Goal: Information Seeking & Learning: Learn about a topic

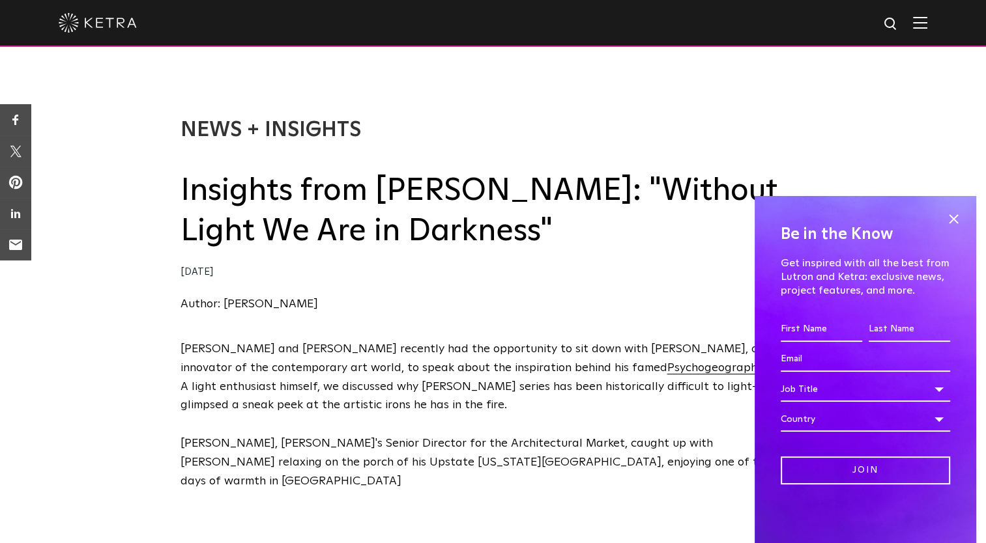
click at [824, 129] on div "News + Insights Insights from Dustin Yellin: "Without Light We Are in Darkness"…" at bounding box center [493, 202] width 986 height 275
click at [955, 220] on span at bounding box center [953, 219] width 20 height 20
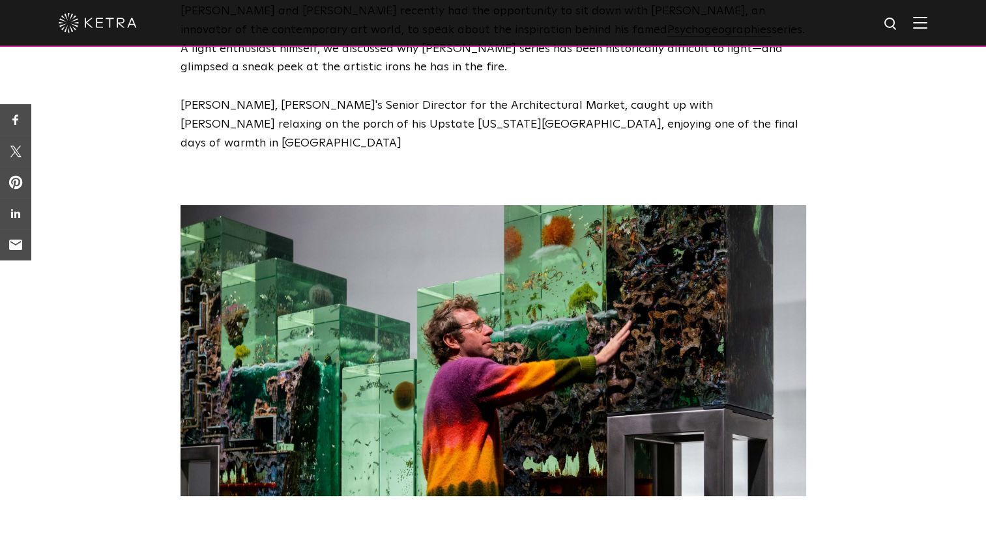
scroll to position [197, 0]
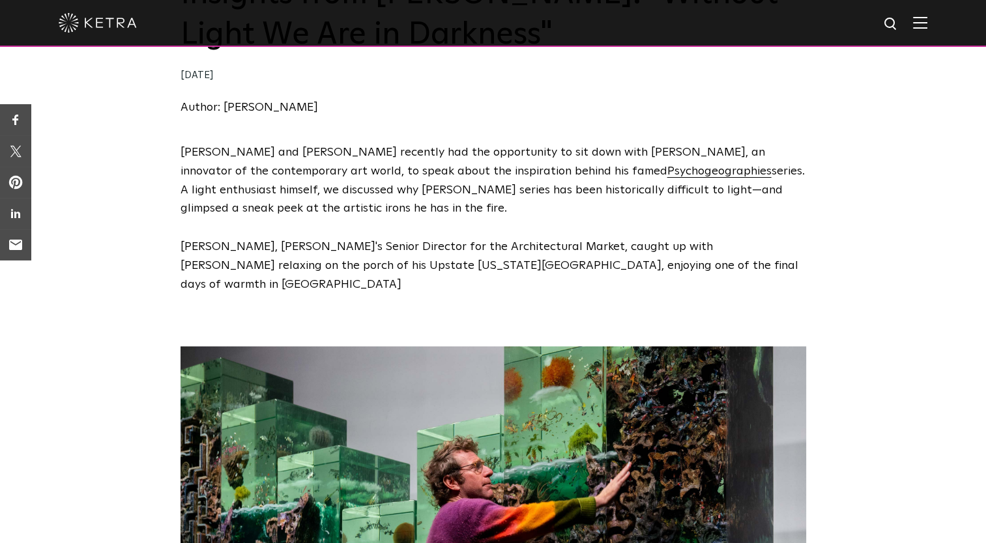
click at [831, 273] on div "Ketra and Lutron recently had the opportunity to sit down with Dustin Yellin, a…" at bounding box center [493, 228] width 986 height 171
drag, startPoint x: 180, startPoint y: 246, endPoint x: 268, endPoint y: 246, distance: 88.0
click at [268, 246] on span "Cecilia E. Ramos, Lutron's Senior Director for the Architectural Market, caught…" at bounding box center [489, 266] width 618 height 50
copy span "Cecilia E. Ramos"
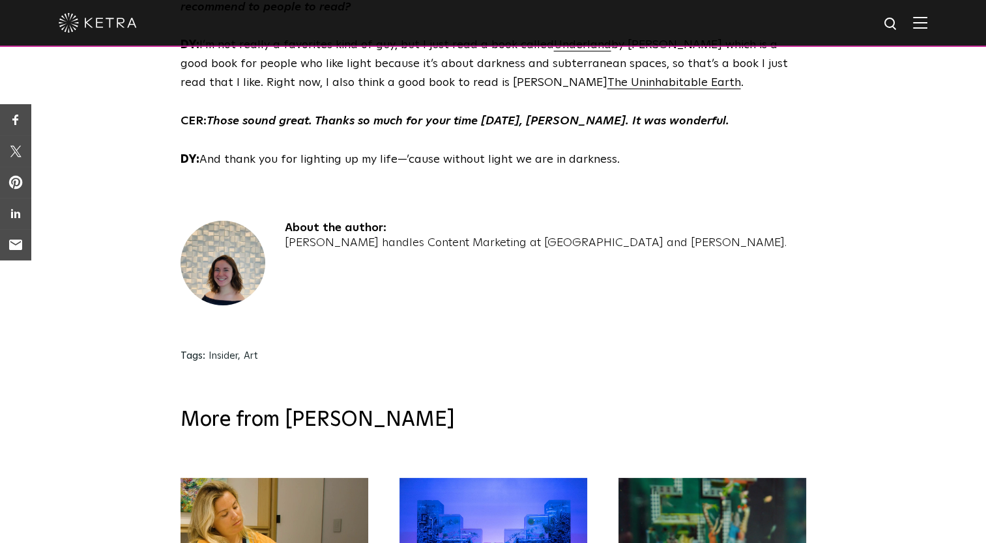
scroll to position [4436, 0]
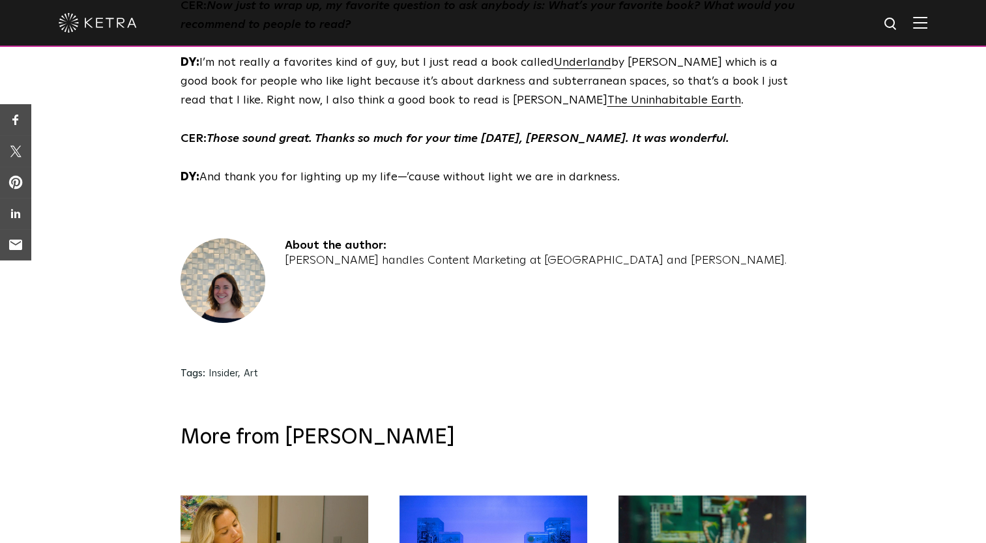
click at [803, 266] on div "About the author: Hannah Hale handles Content Marketing at Lutron and Ketra." at bounding box center [492, 294] width 625 height 113
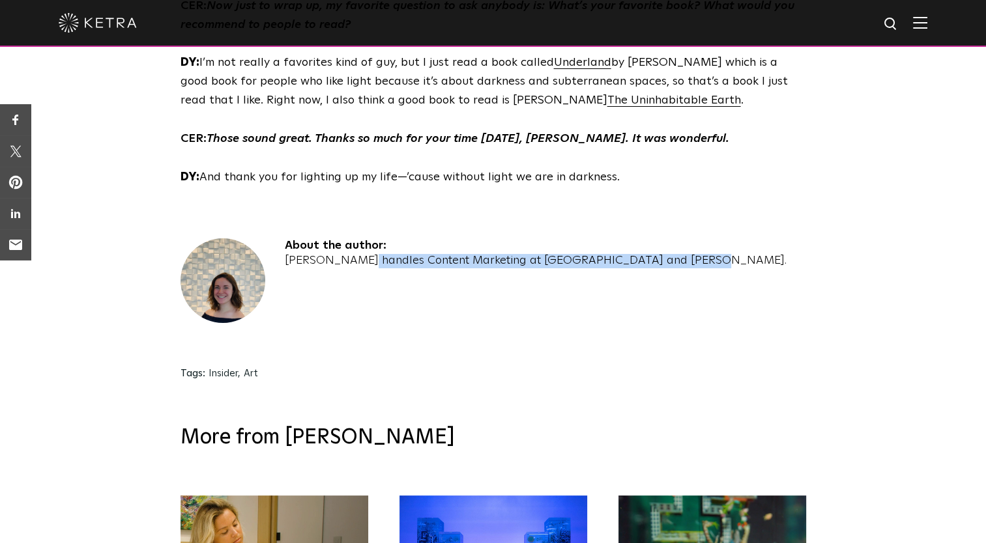
drag, startPoint x: 283, startPoint y: 225, endPoint x: 661, endPoint y: 223, distance: 378.6
click at [661, 238] on div "About the author: Hannah Hale handles Content Marketing at Lutron and Ketra." at bounding box center [492, 294] width 625 height 113
copy div "Hannah Hale handles Content Marketing at Lutron and Ketra."
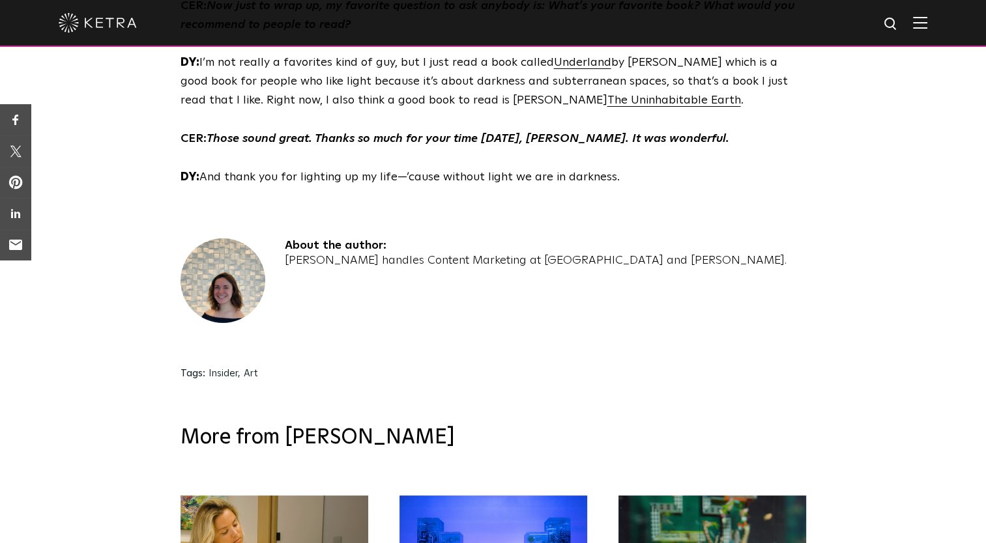
click at [949, 297] on div "About the author: Hannah Hale handles Content Marketing at Lutron and Ketra. Ta…" at bounding box center [493, 305] width 986 height 199
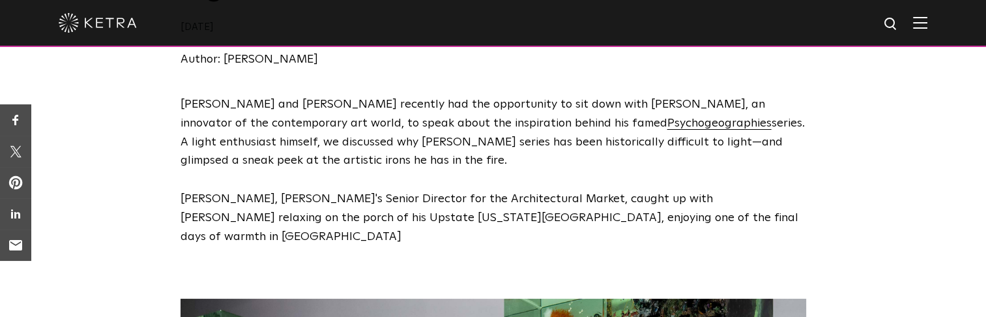
scroll to position [235, 0]
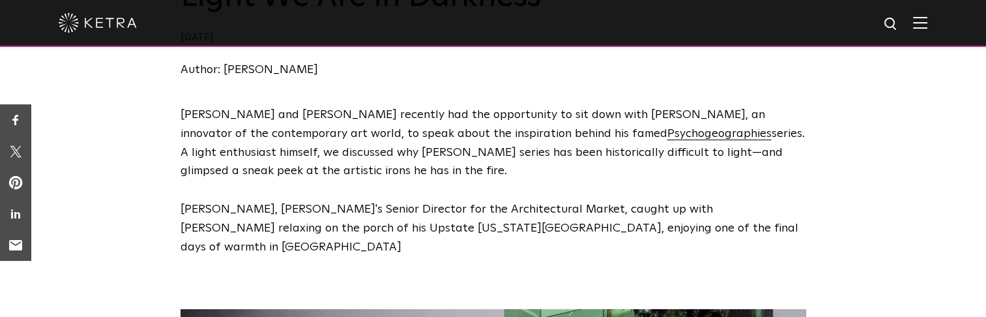
click at [874, 244] on div "Ketra and Lutron recently had the opportunity to sit down with Dustin Yellin, a…" at bounding box center [493, 191] width 986 height 171
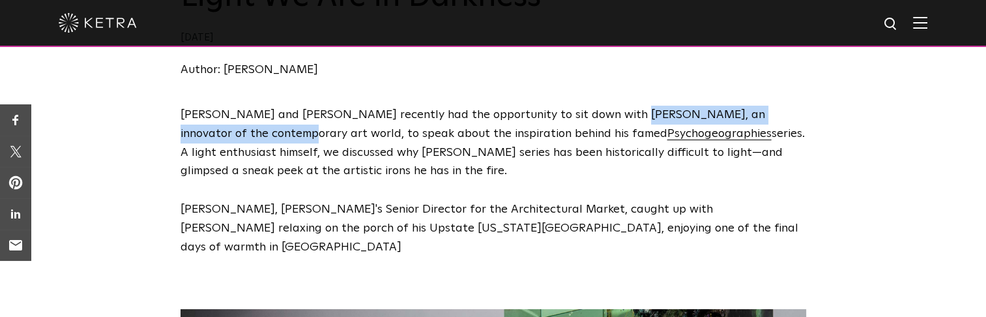
drag, startPoint x: 589, startPoint y: 115, endPoint x: 211, endPoint y: 137, distance: 378.5
click at [211, 137] on span "Ketra and Lutron recently had the opportunity to sit down with Dustin Yellin, a…" at bounding box center [472, 124] width 584 height 31
copy span "an innovator of the contemporary art world"
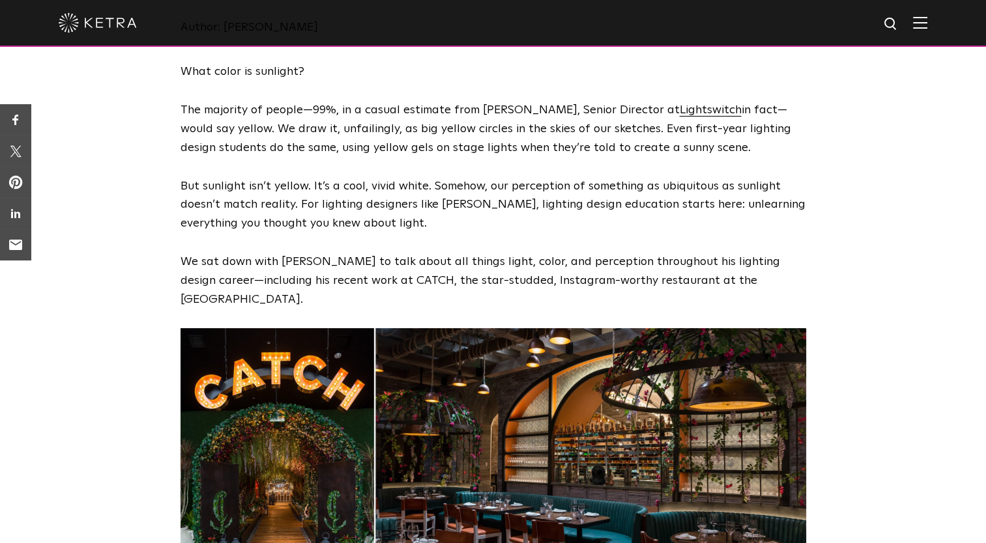
scroll to position [119, 0]
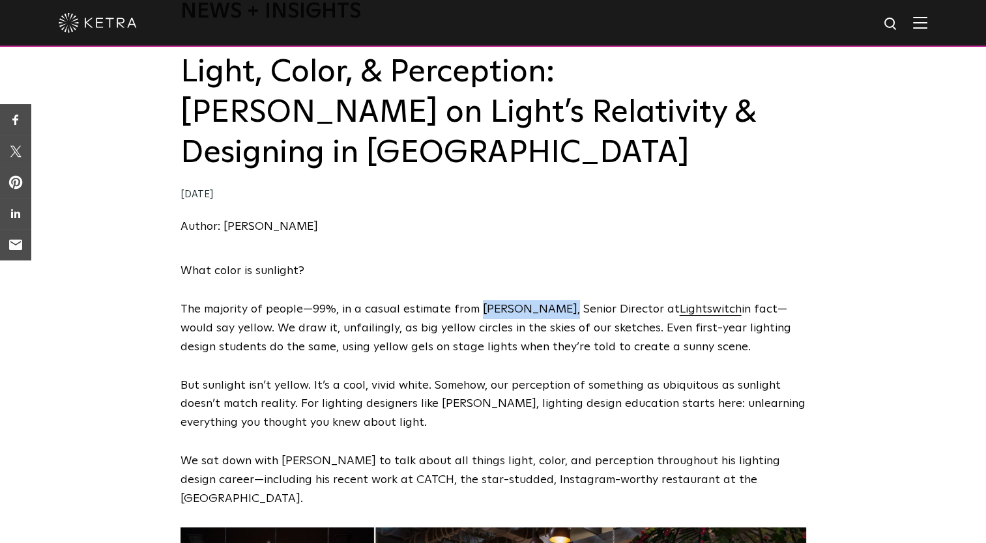
drag, startPoint x: 480, startPoint y: 273, endPoint x: 553, endPoint y: 275, distance: 73.0
click at [553, 300] on p "The majority of people—99%, in a casual estimate from Charles Foster, Senior Di…" at bounding box center [492, 328] width 625 height 56
copy p "Charles Foster"
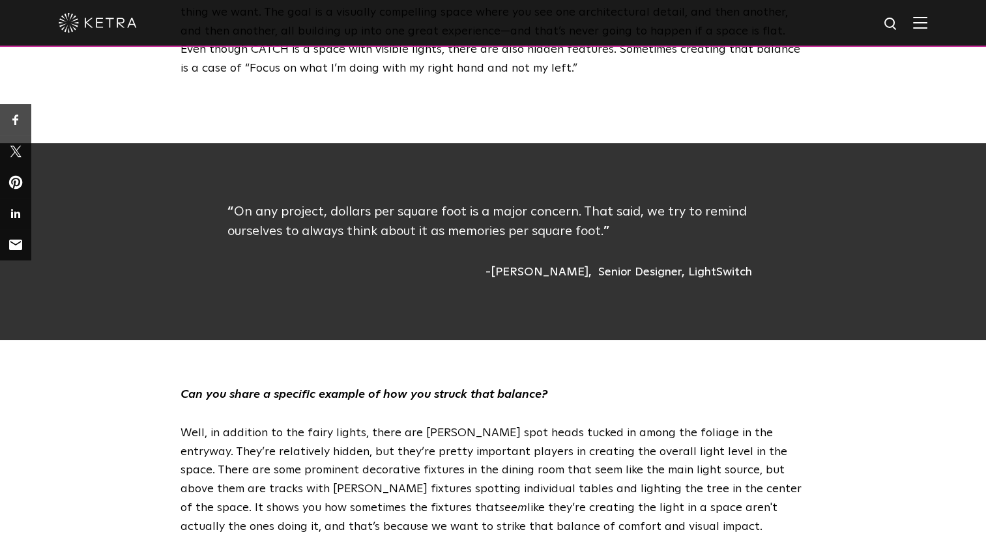
scroll to position [1585, 0]
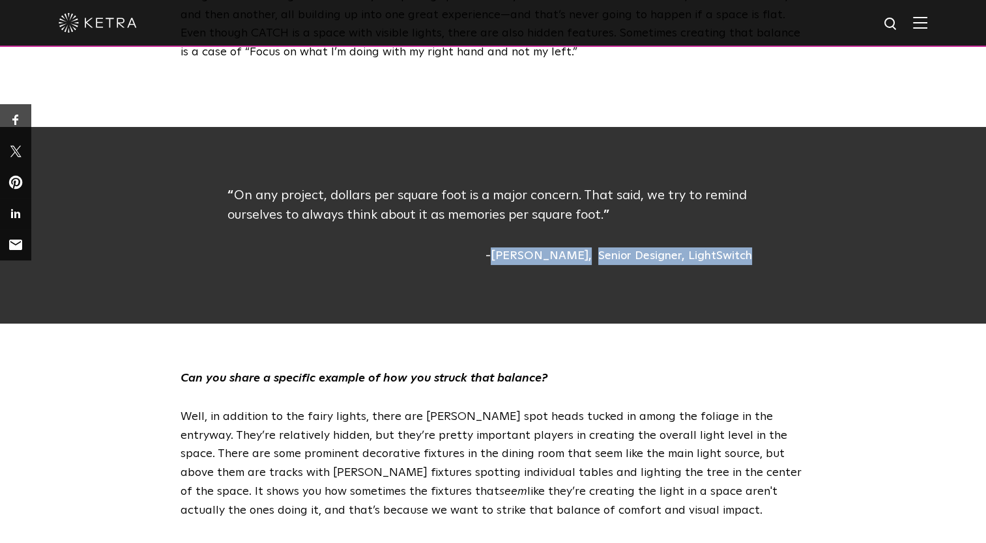
drag, startPoint x: 513, startPoint y: 197, endPoint x: 776, endPoint y: 183, distance: 262.9
click at [776, 186] on div "On any project, dollars per square foot is a major concern. That said, we try t…" at bounding box center [492, 225] width 625 height 79
copy div "Charles Foster Senior Designer, LightSwitch"
click at [590, 242] on div "On any project, dollars per square foot is a major concern. That said, we try t…" at bounding box center [493, 225] width 1972 height 197
drag, startPoint x: 512, startPoint y: 192, endPoint x: 756, endPoint y: 186, distance: 243.7
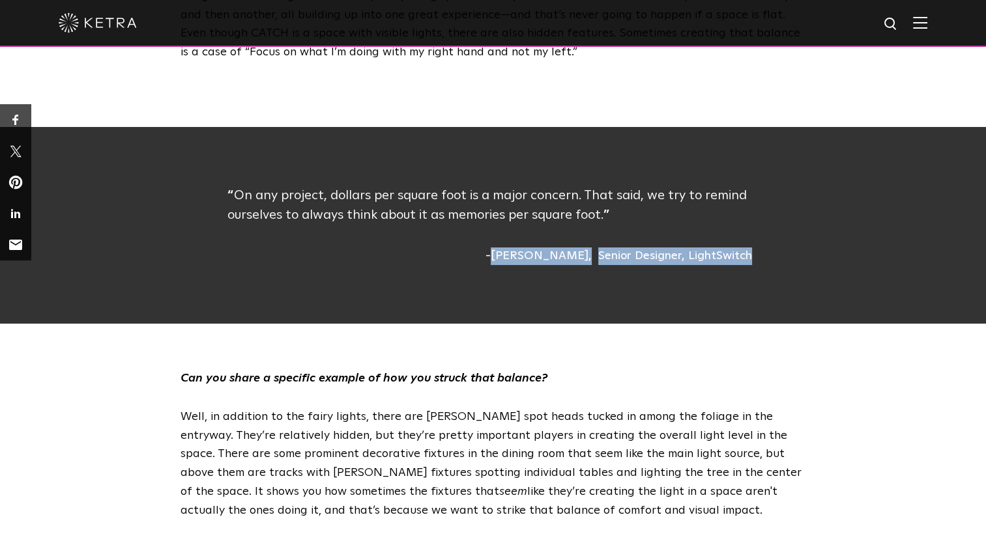
click at [756, 186] on div "On any project, dollars per square foot is a major concern. That said, we try t…" at bounding box center [492, 225] width 531 height 79
copy div "Charles Foster Senior Designer, LightSwitch"
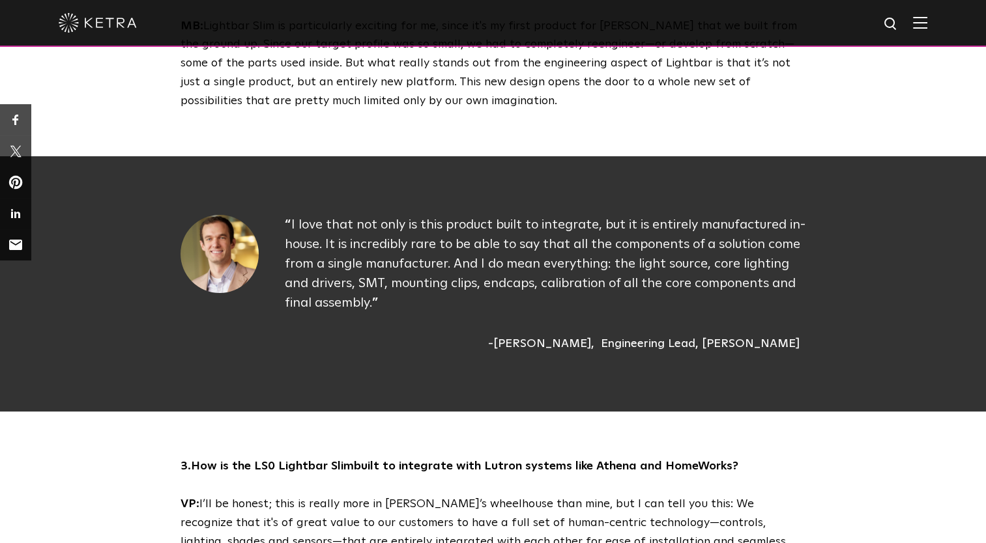
scroll to position [1372, 0]
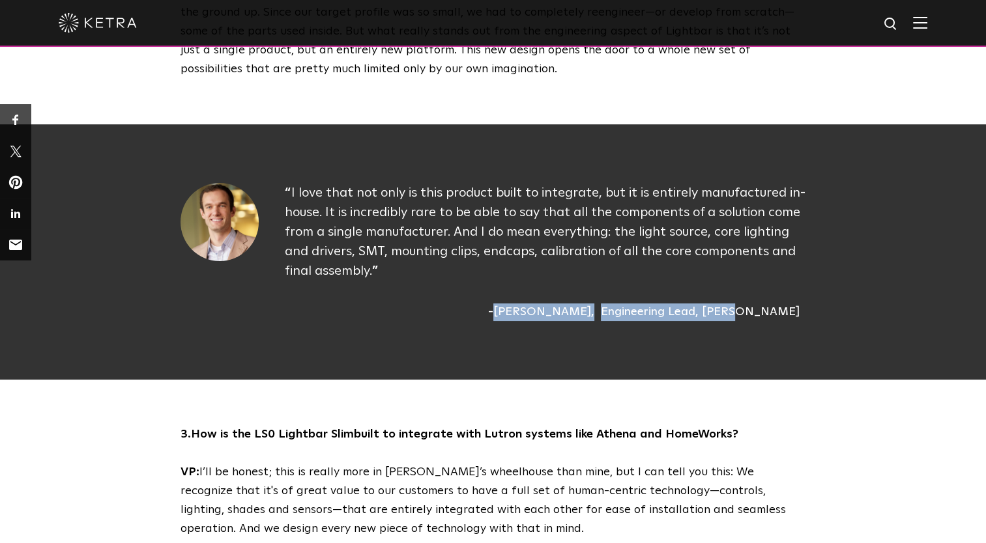
drag, startPoint x: 564, startPoint y: 259, endPoint x: 800, endPoint y: 259, distance: 235.9
click at [800, 304] on div "[PERSON_NAME] Engineering Lead, [PERSON_NAME]" at bounding box center [545, 313] width 521 height 18
copy div "[PERSON_NAME] Engineering Lead, [PERSON_NAME]"
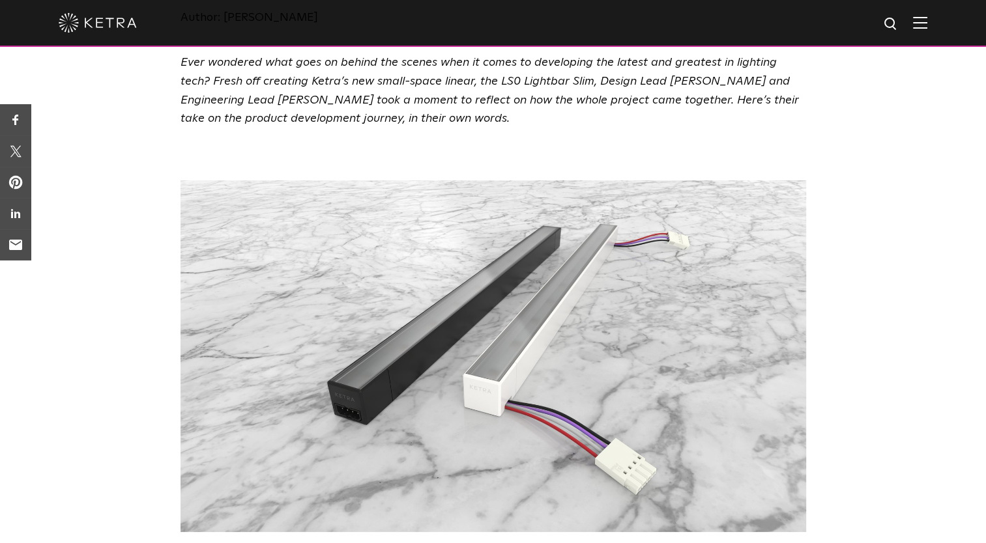
scroll to position [226, 0]
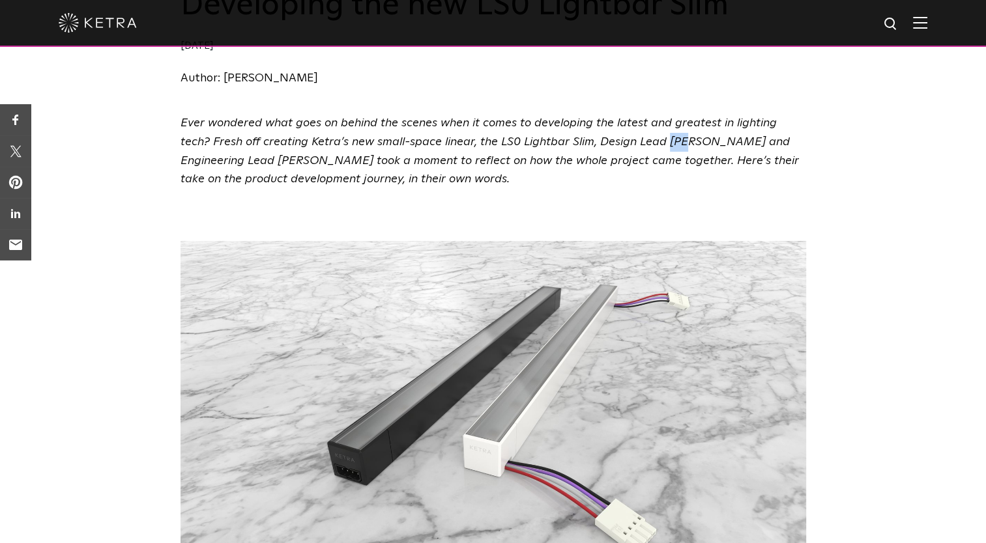
drag, startPoint x: 633, startPoint y: 145, endPoint x: 645, endPoint y: 145, distance: 12.4
click at [645, 145] on span "Ever wondered what goes on behind the scenes when it comes to developing the la…" at bounding box center [489, 151] width 618 height 68
drag, startPoint x: 645, startPoint y: 145, endPoint x: 566, endPoint y: 151, distance: 79.7
click at [566, 151] on p "Ever wondered what goes on behind the scenes when it comes to developing the la…" at bounding box center [492, 151] width 625 height 75
drag, startPoint x: 566, startPoint y: 151, endPoint x: 560, endPoint y: 139, distance: 12.8
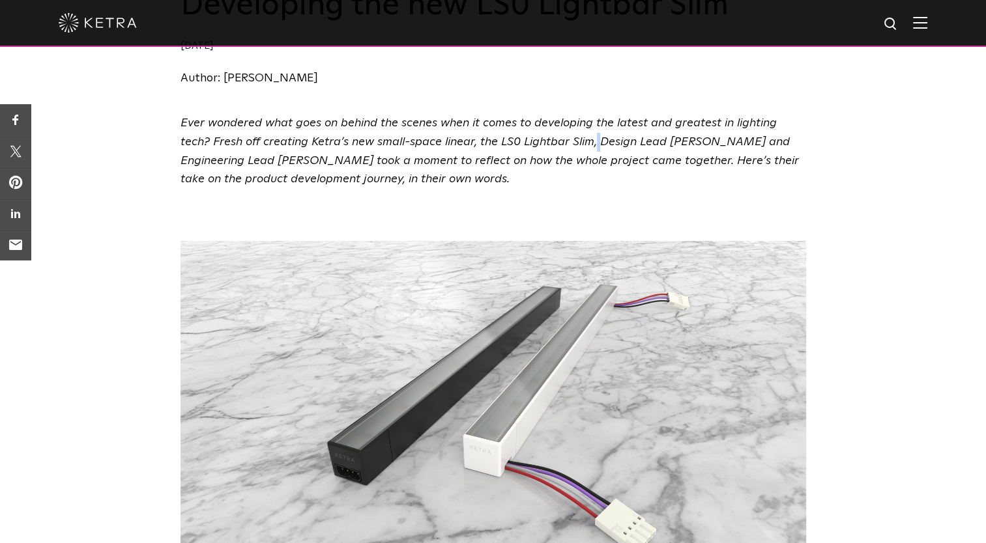
click at [560, 139] on span "Ever wondered what goes on behind the scenes when it comes to developing the la…" at bounding box center [489, 151] width 618 height 68
click at [582, 144] on span "Ever wondered what goes on behind the scenes when it comes to developing the la…" at bounding box center [489, 151] width 618 height 68
drag, startPoint x: 563, startPoint y: 142, endPoint x: 691, endPoint y: 141, distance: 128.4
click at [691, 141] on span "Ever wondered what goes on behind the scenes when it comes to developing the la…" at bounding box center [489, 151] width 618 height 68
copy span "Design Lead Vlado Pejic"
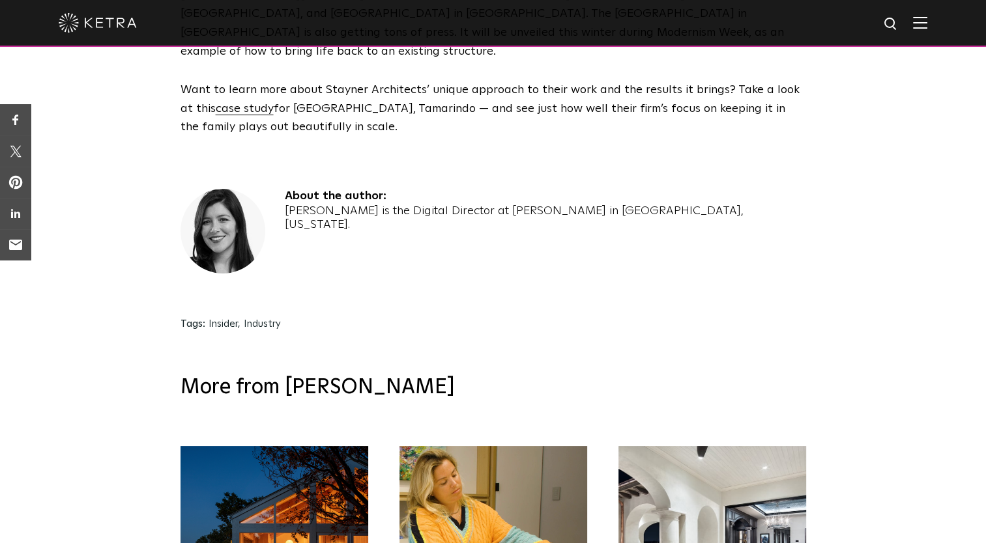
scroll to position [3663, 0]
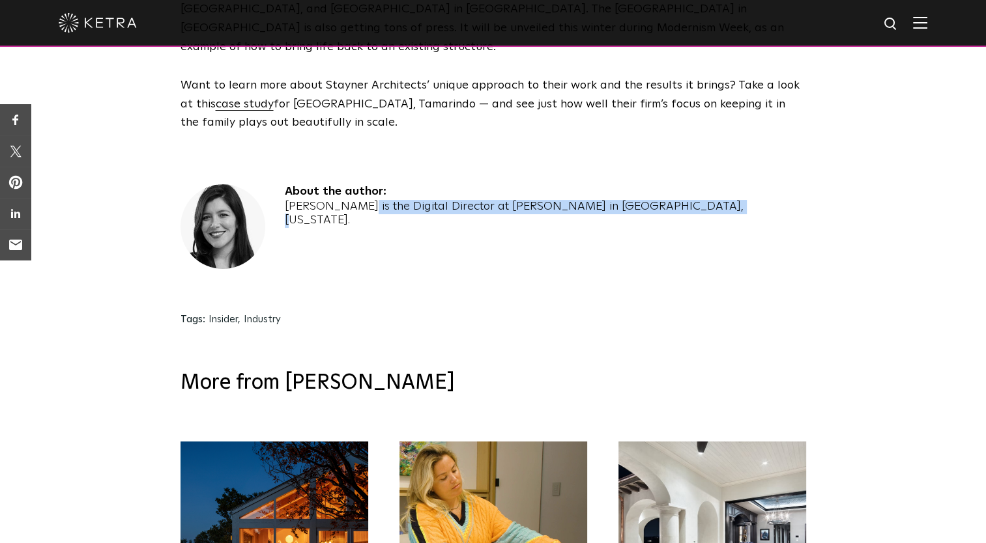
drag, startPoint x: 285, startPoint y: 130, endPoint x: 625, endPoint y: 148, distance: 340.6
click at [625, 184] on div "About the author: Monica Pereira is the Digital Director at Ketra in Austin, Te…" at bounding box center [492, 240] width 625 height 113
copy div "Monica Pereira is the Digital Director at Ketra in Austin, Texas."
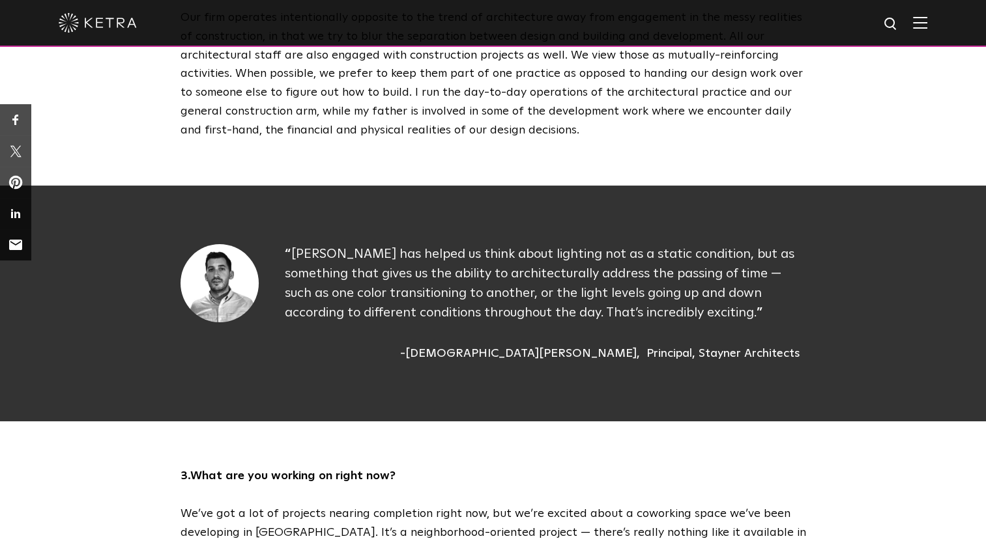
scroll to position [1100, 0]
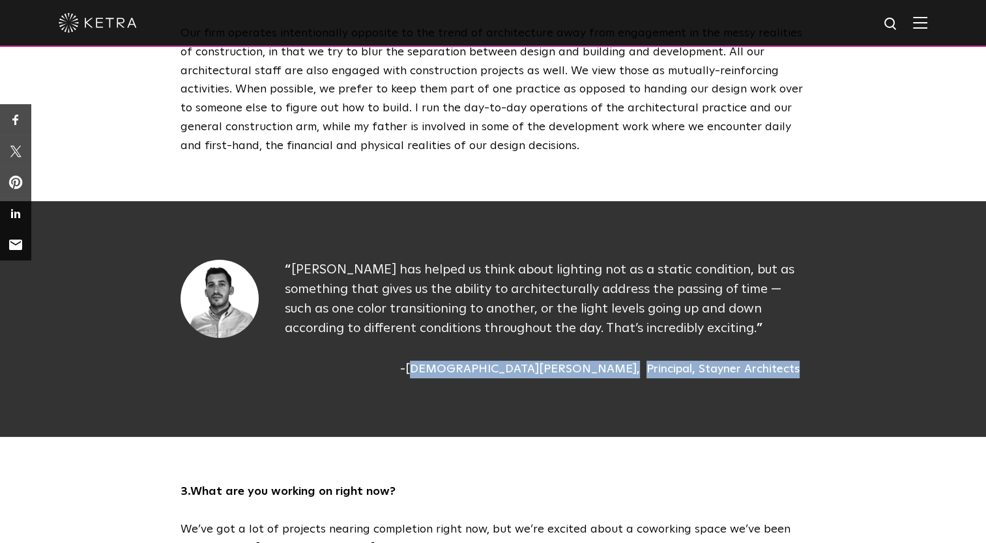
drag, startPoint x: 549, startPoint y: 332, endPoint x: 800, endPoint y: 327, distance: 251.6
click at [800, 361] on div "Christian Stayner Principal, Stayner Architects" at bounding box center [545, 370] width 521 height 18
copy div "hristian Stayner Principal, Stayner Architects"
click at [687, 376] on div "Ketra has helped us think about lighting not as a static condition, but as some…" at bounding box center [493, 319] width 1972 height 236
drag, startPoint x: 546, startPoint y: 328, endPoint x: 802, endPoint y: 321, distance: 256.2
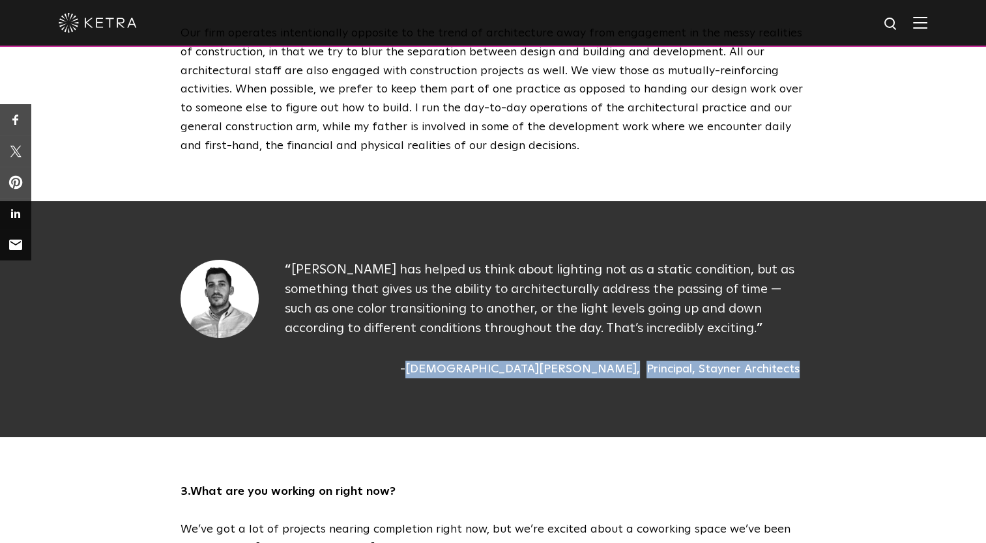
click at [802, 361] on div "Christian Stayner Principal, Stayner Architects" at bounding box center [545, 370] width 521 height 18
copy div "Christian Stayner Principal, Stayner Architects"
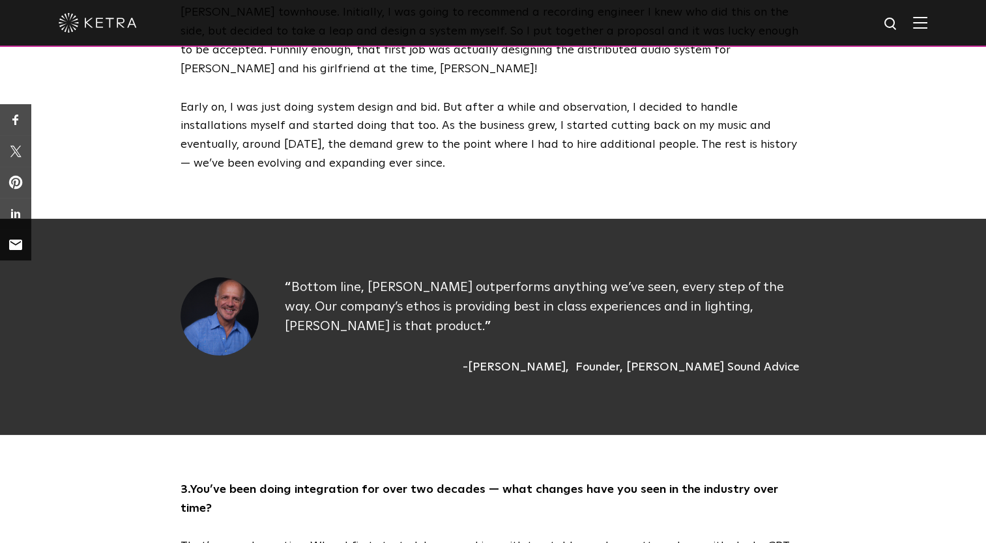
scroll to position [1212, 0]
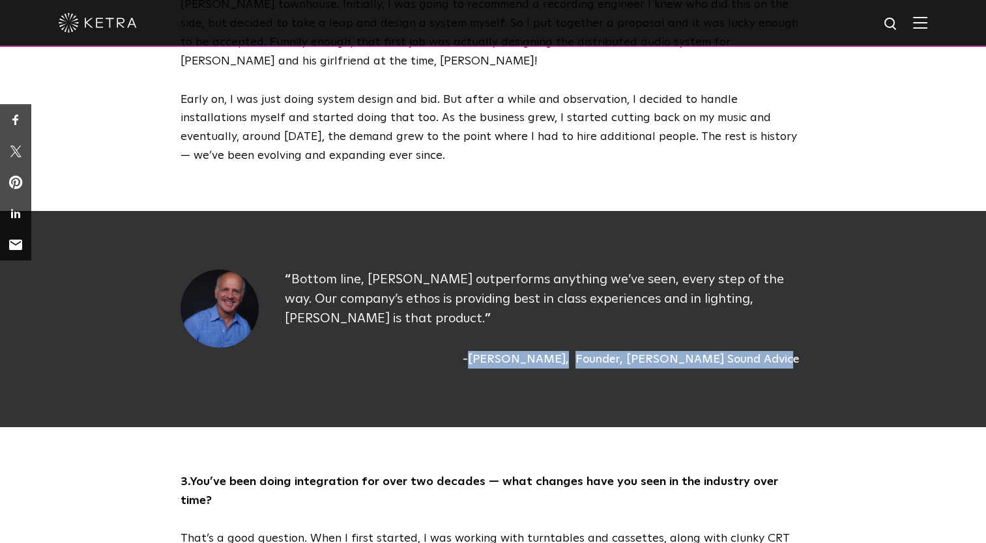
drag, startPoint x: 540, startPoint y: 334, endPoint x: 805, endPoint y: 335, distance: 264.5
click at [805, 351] on div "Ed Gilmore Founder, Ed Gilmore's Sound Advice" at bounding box center [545, 360] width 521 height 18
copy div "Ed Gilmore Founder, Ed Gilmore's Sound Advice"
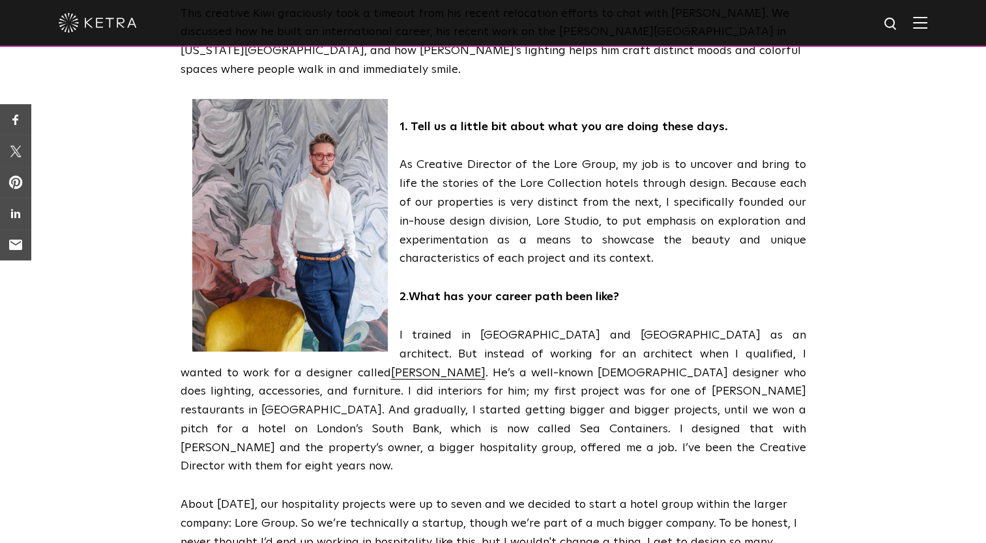
scroll to position [480, 0]
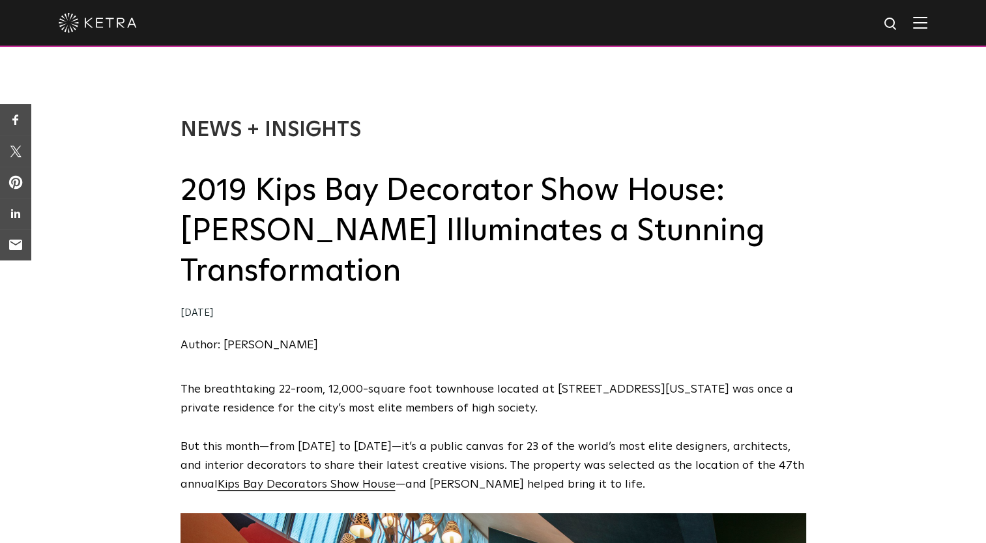
click at [925, 352] on div "News + Insights 2019 Kips Bay Decorator Show House: [PERSON_NAME] Illuminates a…" at bounding box center [493, 222] width 986 height 315
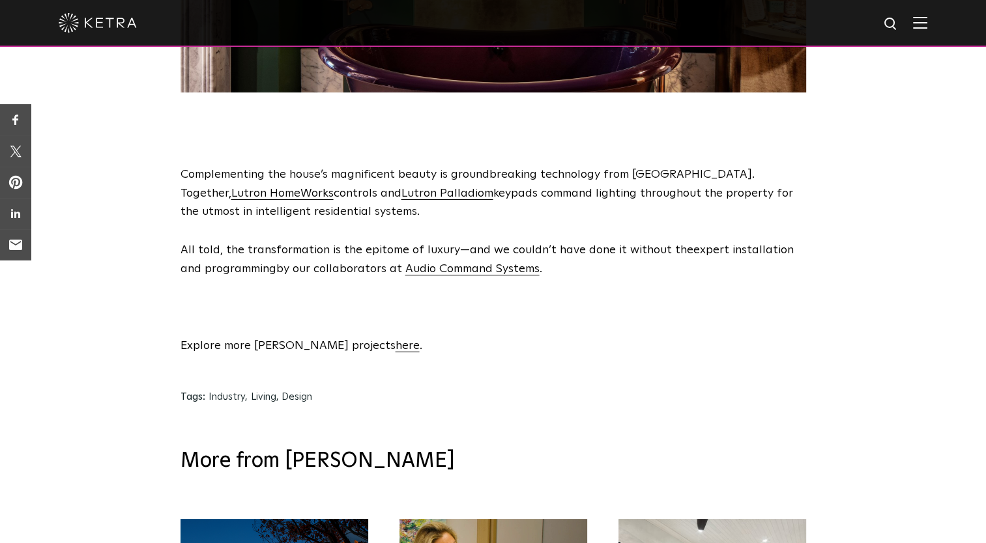
scroll to position [2723, 0]
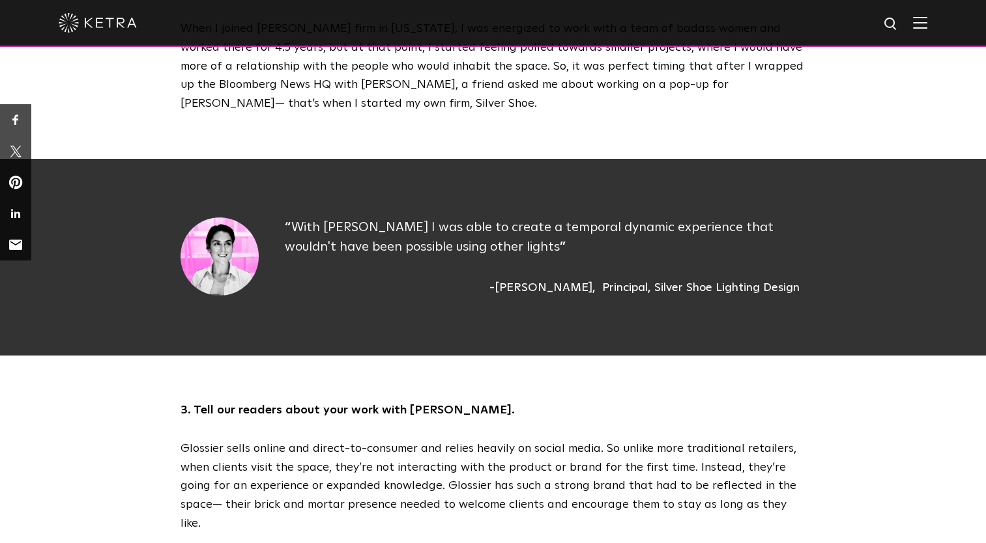
scroll to position [1084, 0]
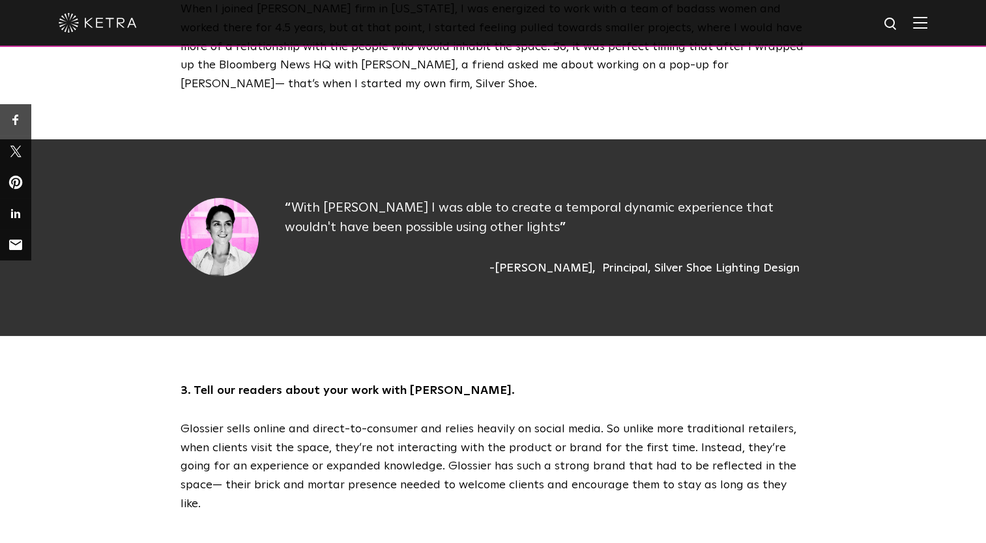
click at [524, 271] on div "[PERSON_NAME]" at bounding box center [542, 269] width 106 height 18
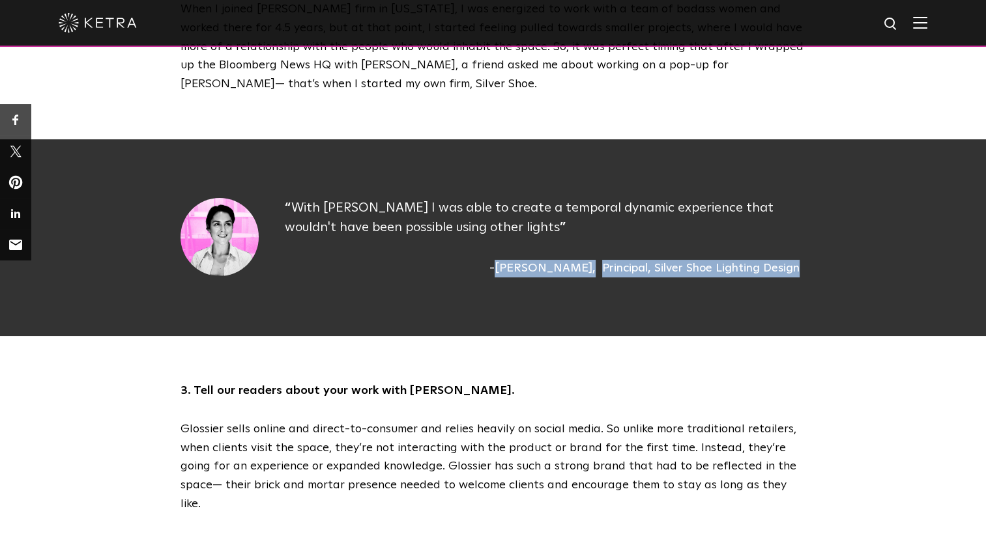
drag, startPoint x: 522, startPoint y: 270, endPoint x: 804, endPoint y: 274, distance: 282.1
click at [804, 274] on div "Sara McElroy Principal, Silver Shoe Lighting Design" at bounding box center [545, 269] width 521 height 18
copy div "Sara McElroy Principal, Silver Shoe Lighting Design"
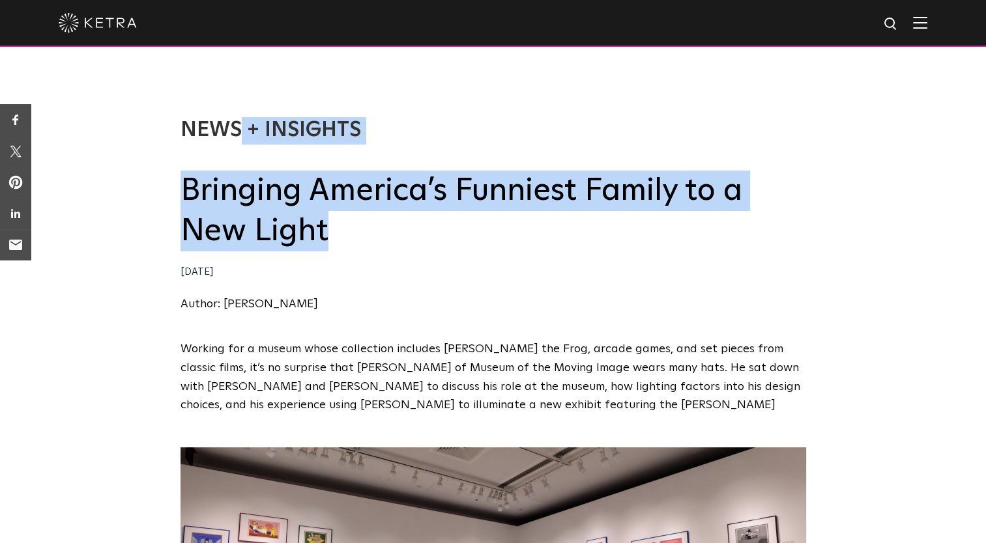
drag, startPoint x: 174, startPoint y: 189, endPoint x: 331, endPoint y: 237, distance: 164.1
click at [331, 237] on div "News + Insights Bringing America’s Funniest Family to a New Light [DATE] Author…" at bounding box center [493, 202] width 986 height 275
click at [331, 237] on h2 "Bringing America’s Funniest Family to a New Light" at bounding box center [492, 211] width 625 height 81
drag, startPoint x: 331, startPoint y: 237, endPoint x: 179, endPoint y: 195, distance: 157.9
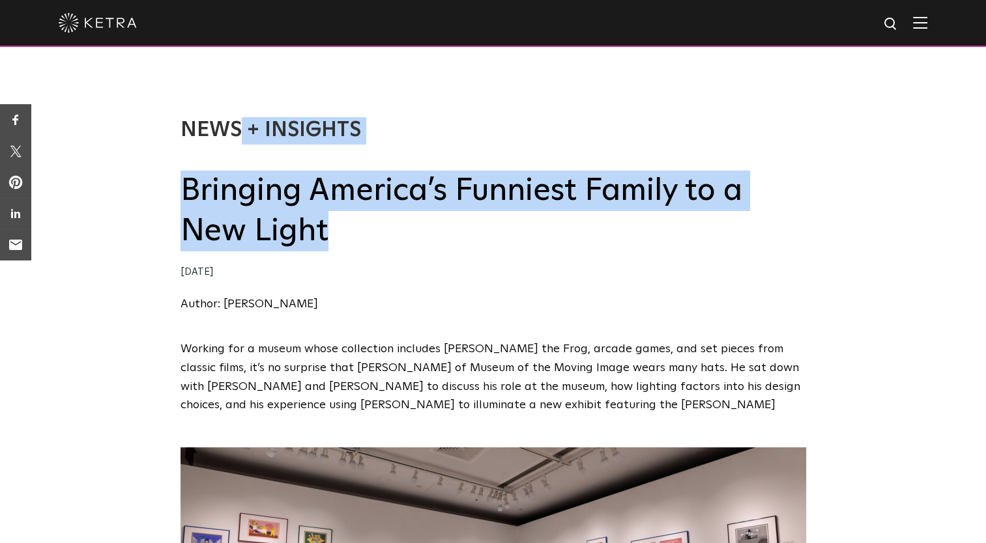
click at [179, 195] on div "News + Insights Bringing America’s Funniest Family to a New Light 06/26/2020 Au…" at bounding box center [493, 202] width 986 height 275
click at [180, 199] on h2 "Bringing America’s Funniest Family to a New Light" at bounding box center [492, 211] width 625 height 81
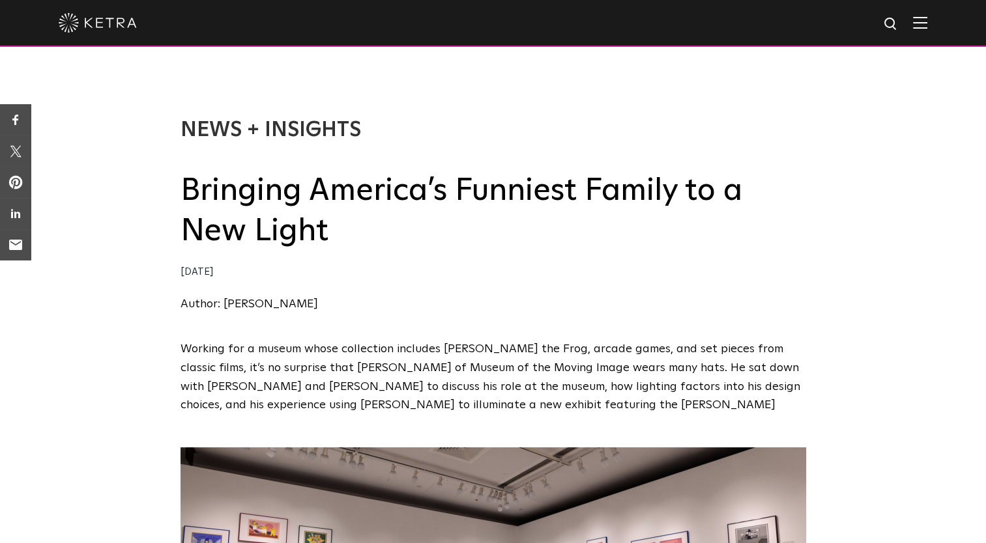
click at [166, 195] on div "News + Insights Bringing America’s Funniest Family to a New Light 06/26/2020 Au…" at bounding box center [493, 202] width 986 height 275
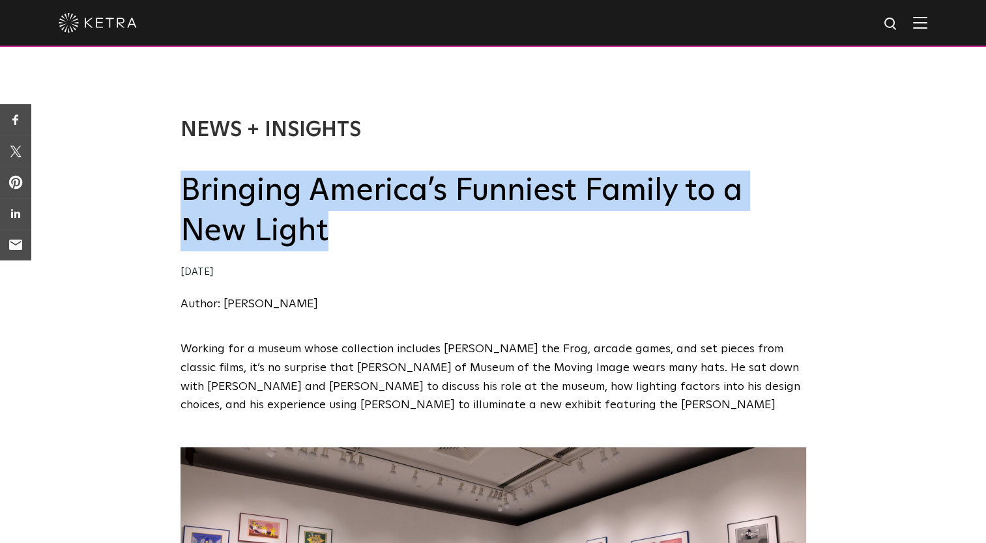
drag, startPoint x: 182, startPoint y: 192, endPoint x: 332, endPoint y: 241, distance: 157.8
click at [332, 241] on h2 "Bringing America’s Funniest Family to a New Light" at bounding box center [492, 211] width 625 height 81
copy h2 "Bringing America’s Funniest Family to a New Light"
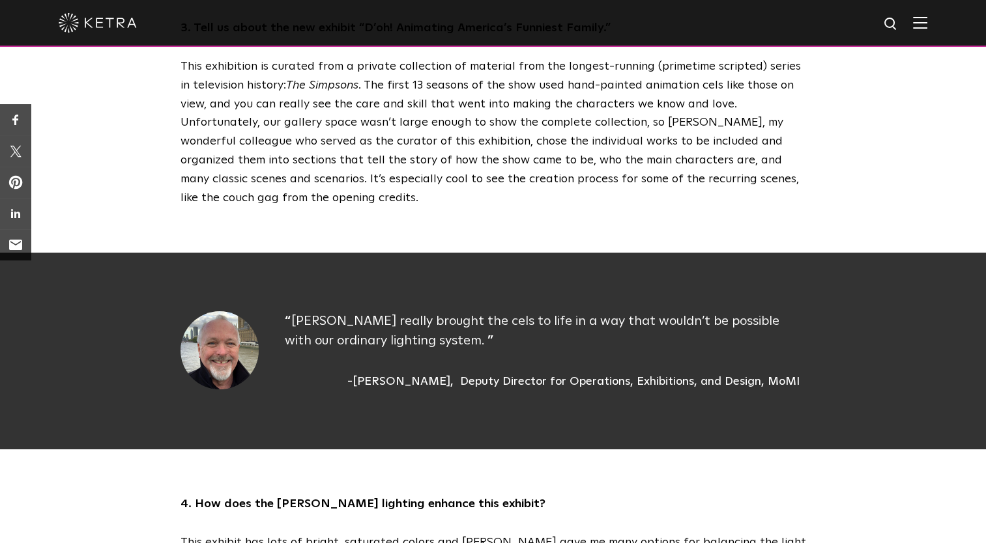
scroll to position [1216, 0]
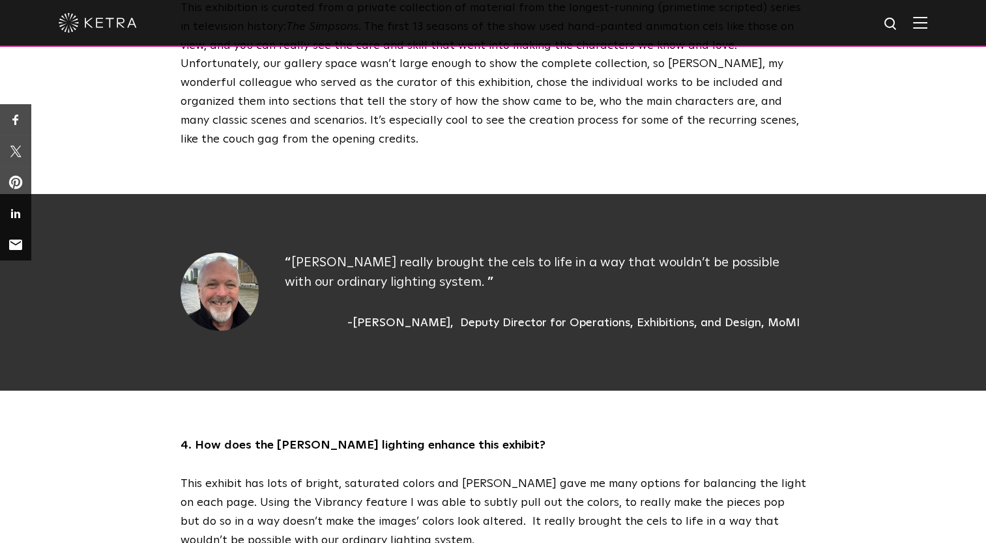
drag, startPoint x: 370, startPoint y: 308, endPoint x: 448, endPoint y: 313, distance: 78.4
click at [448, 315] on div "Wendell Walker" at bounding box center [400, 324] width 106 height 18
drag, startPoint x: 453, startPoint y: 309, endPoint x: 370, endPoint y: 312, distance: 83.4
click at [370, 315] on div "Wendell Walker" at bounding box center [400, 324] width 106 height 18
copy div "Wendell Walker"
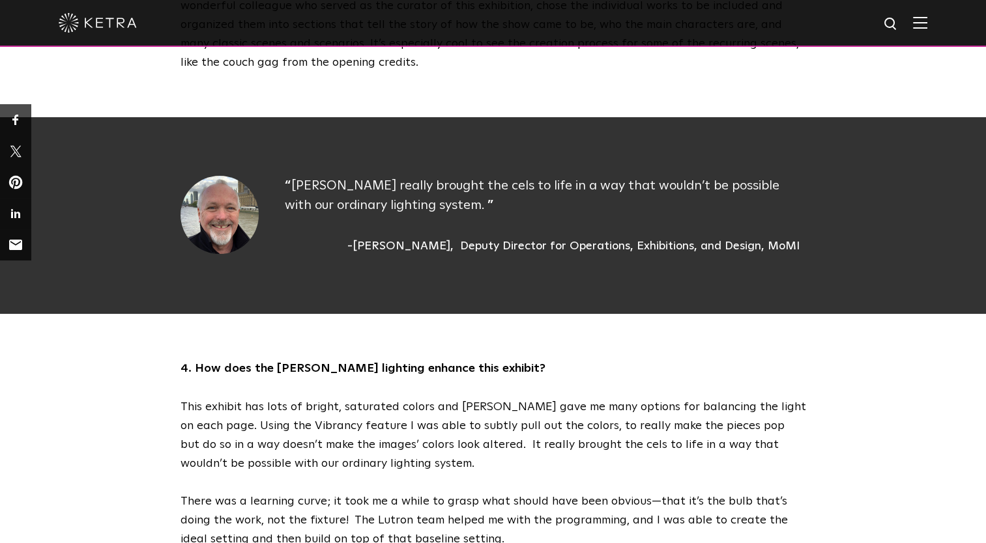
scroll to position [1301, 0]
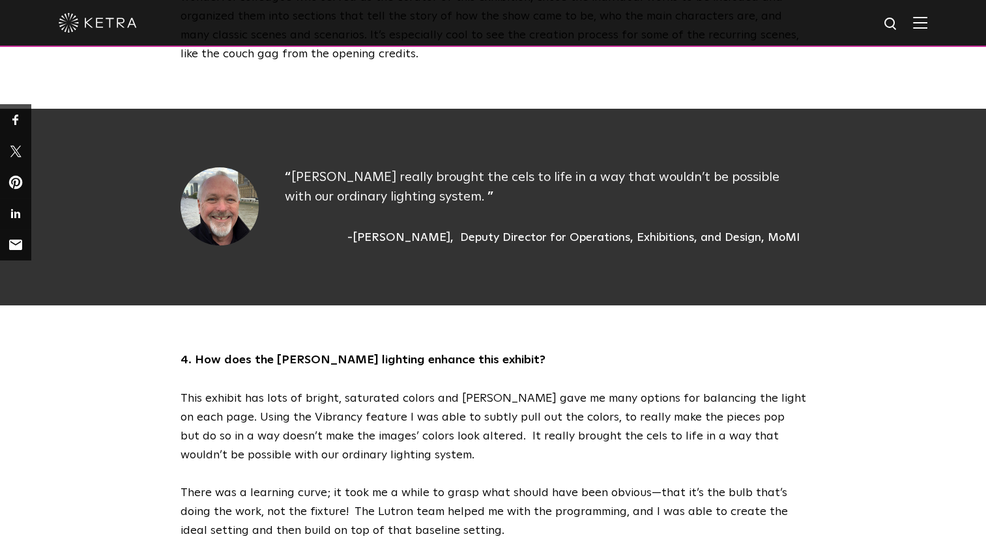
click at [372, 229] on div "Wendell Walker" at bounding box center [400, 238] width 106 height 18
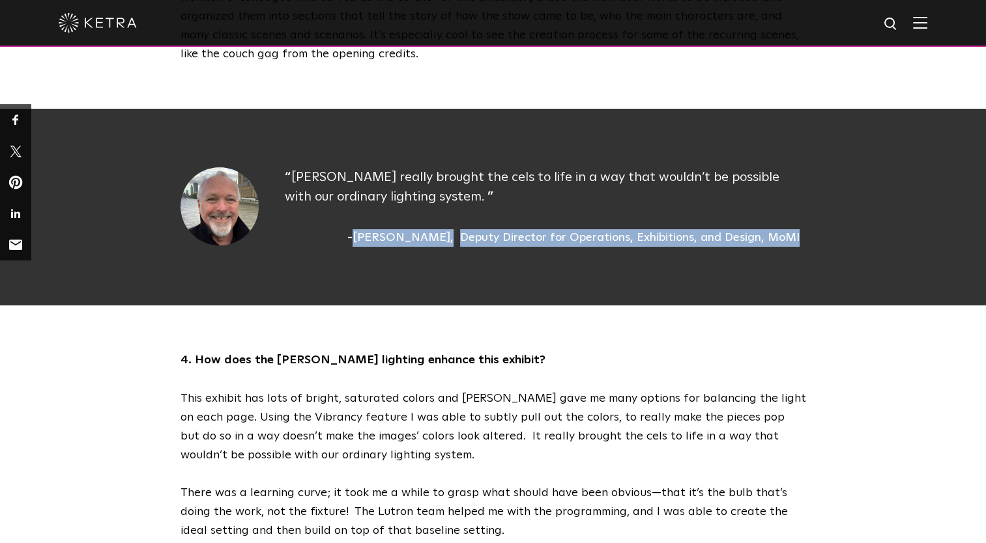
drag, startPoint x: 370, startPoint y: 220, endPoint x: 805, endPoint y: 222, distance: 435.2
click at [805, 222] on div "Ketra really brought the cels to life in a way that wouldn’t be possible with o…" at bounding box center [493, 206] width 652 height 79
copy div "Wendell Walker Deputy Director for Operations, Exhibitions, and Design, MoMI"
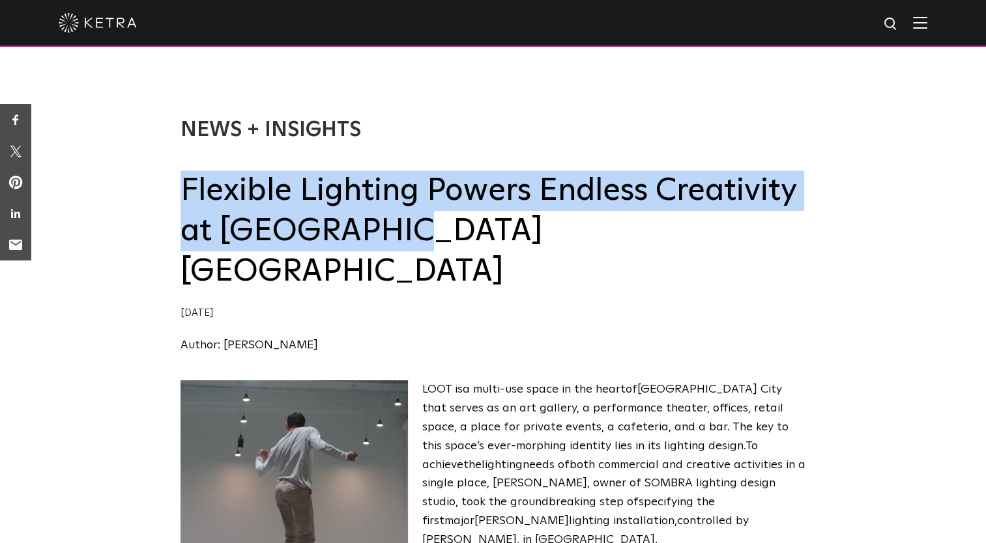
drag, startPoint x: 416, startPoint y: 241, endPoint x: 182, endPoint y: 196, distance: 237.5
click at [182, 196] on h2 "Flexible Lighting Powers Endless Creativity at [GEOGRAPHIC_DATA] [GEOGRAPHIC_DA…" at bounding box center [492, 232] width 625 height 122
copy h2 "Flexible Lighting Powers Endless Creativity at [GEOGRAPHIC_DATA] [GEOGRAPHIC_DA…"
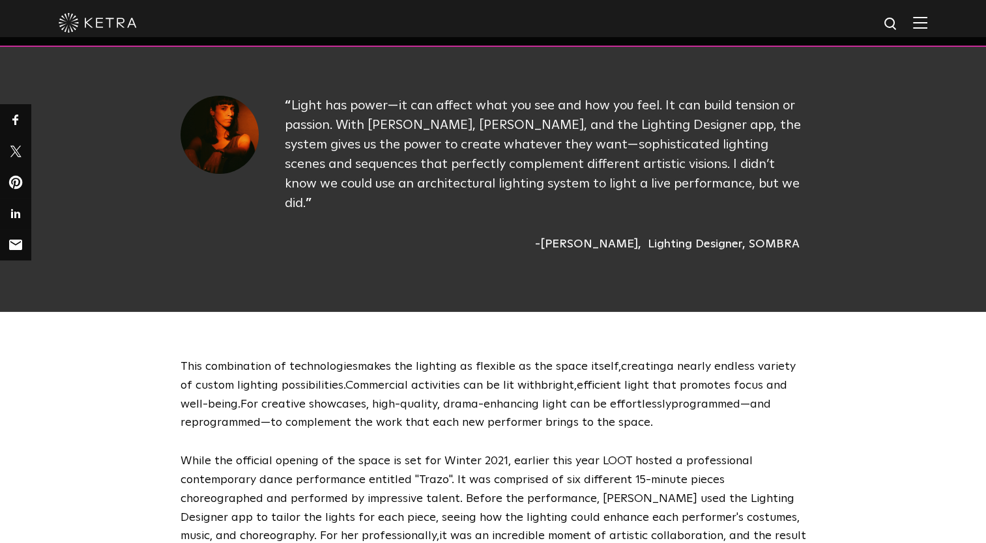
scroll to position [845, 0]
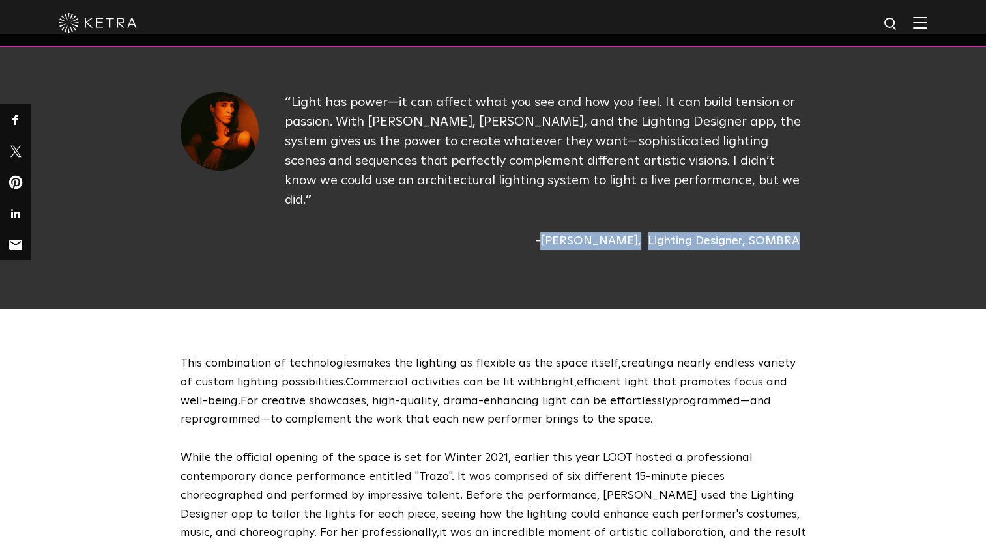
drag, startPoint x: 582, startPoint y: 165, endPoint x: 803, endPoint y: 152, distance: 220.6
click at [803, 152] on div "Light has power—it can affect what you see and how you feel. It can build tensi…" at bounding box center [545, 172] width 521 height 158
copy div "[PERSON_NAME] Designer, SOMBRA"
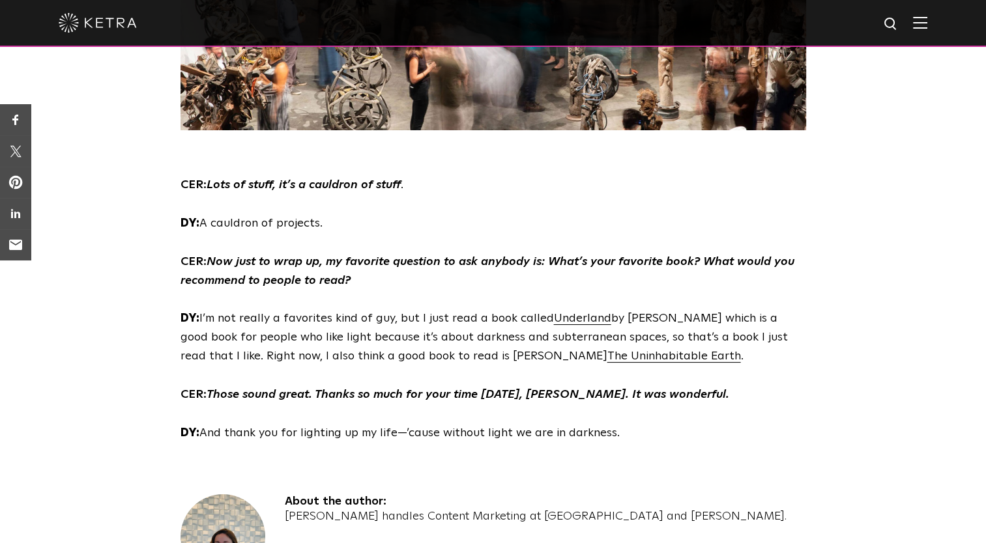
scroll to position [3355, 0]
